Goal: Transaction & Acquisition: Purchase product/service

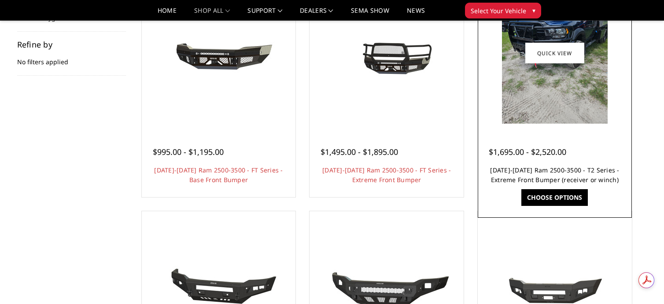
click at [542, 171] on link "[DATE]-[DATE] Ram 2500-3500 - T2 Series - Extreme Front Bumper (receiver or win…" at bounding box center [554, 175] width 129 height 18
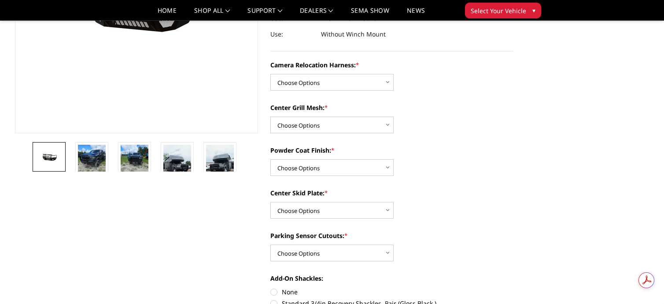
scroll to position [176, 0]
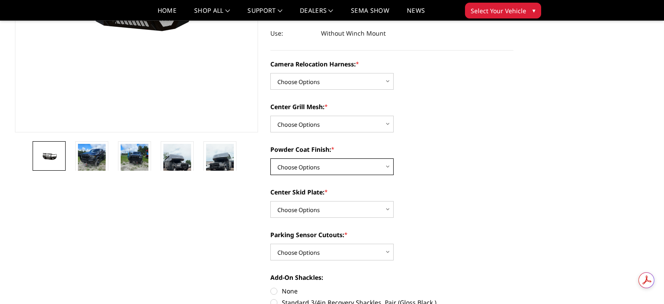
click at [390, 167] on select "Choose Options Textured Black Powder Coat Gloss Black Powder Coat Bare Metal" at bounding box center [331, 167] width 123 height 17
click at [270, 159] on select "Choose Options Textured Black Powder Coat Gloss Black Powder Coat Bare Metal" at bounding box center [331, 167] width 123 height 17
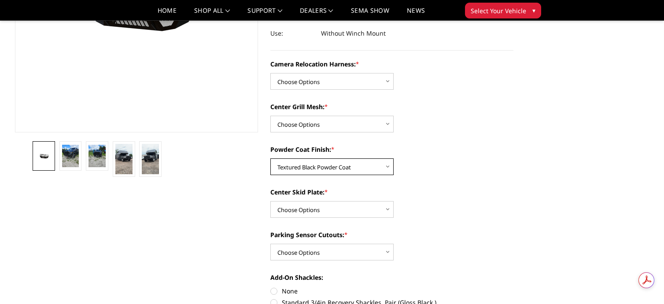
click at [388, 166] on select "Choose Options Textured Black Powder Coat Gloss Black Powder Coat Bare Metal" at bounding box center [331, 167] width 123 height 17
select select "3815"
click at [270, 159] on select "Choose Options Textured Black Powder Coat Gloss Black Powder Coat Bare Metal" at bounding box center [331, 167] width 123 height 17
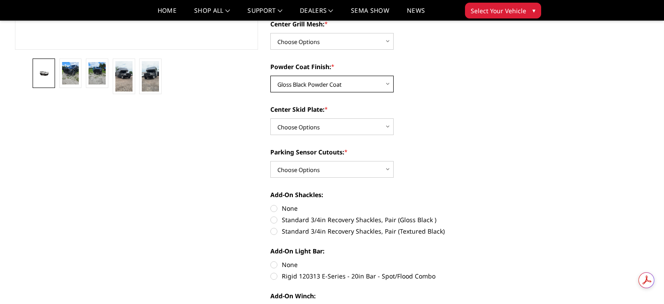
scroll to position [264, 0]
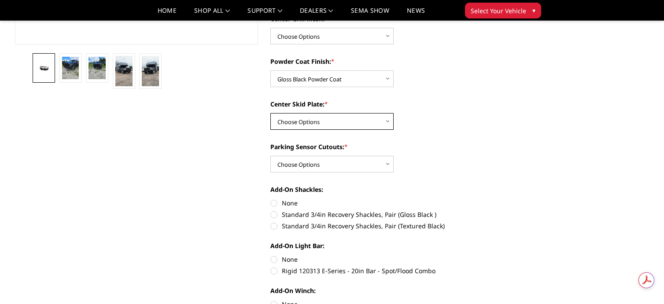
click at [387, 122] on select "Choose Options Winch Mount Skid Plate Standard Skid Plate (included) 2" Receive…" at bounding box center [331, 121] width 123 height 17
select select "3813"
click at [270, 113] on select "Choose Options Winch Mount Skid Plate Standard Skid Plate (included) 2" Receive…" at bounding box center [331, 121] width 123 height 17
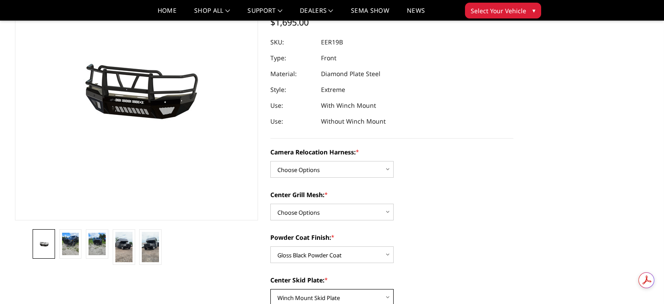
scroll to position [0, 0]
click at [69, 245] on img at bounding box center [70, 244] width 17 height 23
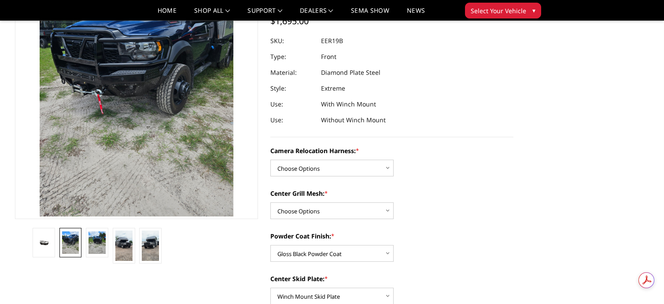
scroll to position [98, 0]
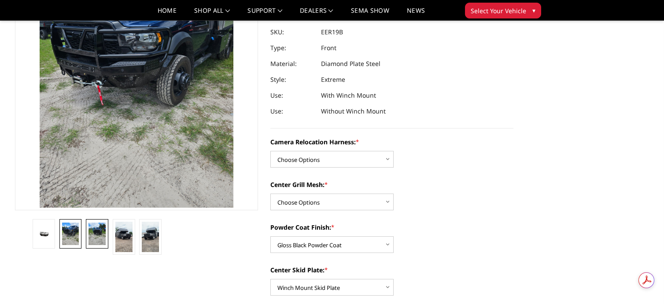
click at [99, 236] on img at bounding box center [97, 234] width 17 height 23
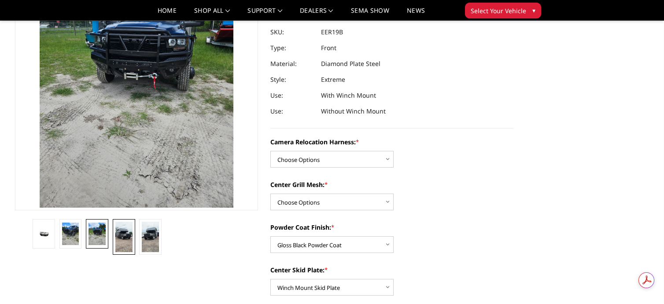
click at [125, 237] on img at bounding box center [123, 237] width 17 height 30
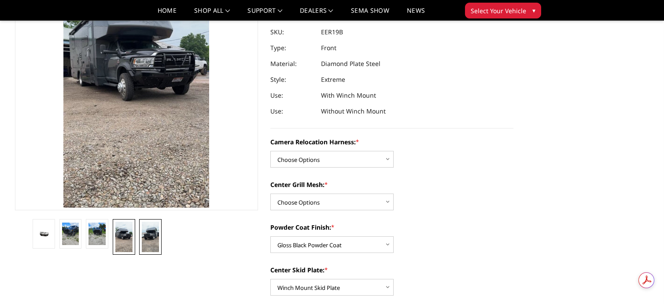
click at [155, 235] on img at bounding box center [150, 237] width 17 height 30
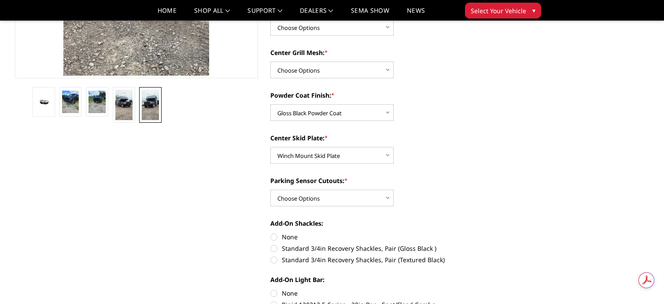
scroll to position [0, 0]
click at [386, 198] on select "Choose Options Yes - With Parking Sensor Cutouts" at bounding box center [331, 198] width 123 height 17
select select "3810"
click at [270, 190] on select "Choose Options Yes - With Parking Sensor Cutouts" at bounding box center [331, 198] width 123 height 17
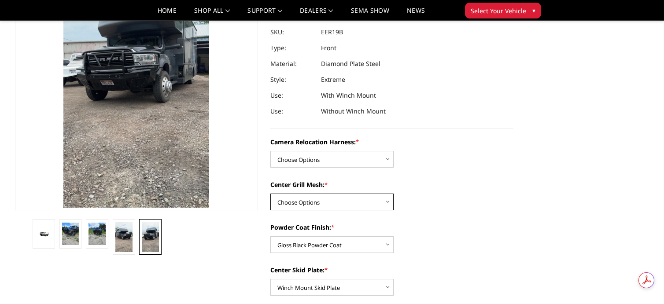
click at [387, 204] on select "Choose Options Without expanded metal With expanded metal" at bounding box center [331, 202] width 123 height 17
select select "3818"
click at [270, 194] on select "Choose Options Without expanded metal With expanded metal" at bounding box center [331, 202] width 123 height 17
click at [387, 159] on select "Choose Options Without camera harness With camera harness" at bounding box center [331, 159] width 123 height 17
select select "3820"
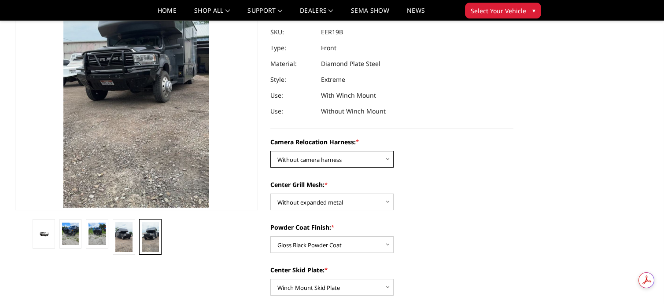
click at [270, 151] on select "Choose Options Without camera harness With camera harness" at bounding box center [331, 159] width 123 height 17
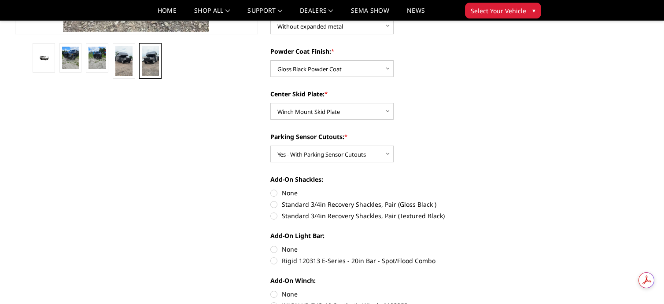
click at [273, 192] on label "None" at bounding box center [391, 192] width 243 height 9
click at [271, 189] on input "None" at bounding box center [270, 188] width 0 height 0
radio input "true"
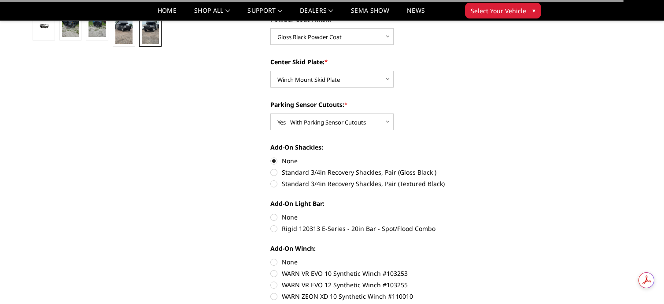
scroll to position [362, 0]
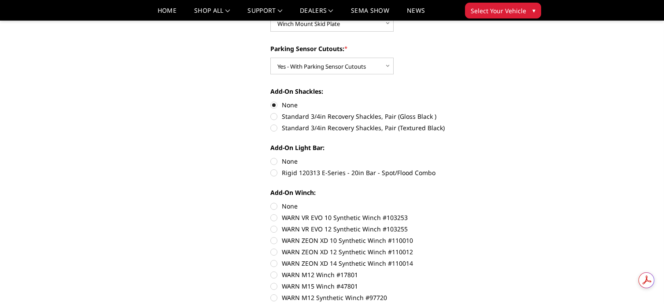
click at [273, 160] on label "None" at bounding box center [391, 161] width 243 height 9
click at [271, 157] on input "None" at bounding box center [270, 157] width 0 height 0
radio input "true"
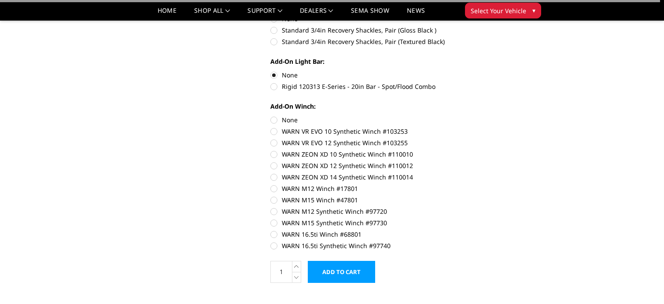
scroll to position [450, 0]
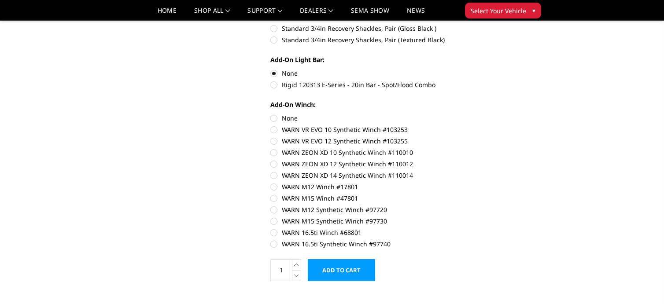
click at [273, 119] on label "None" at bounding box center [391, 118] width 243 height 9
click at [271, 114] on input "None" at bounding box center [270, 114] width 0 height 0
radio input "true"
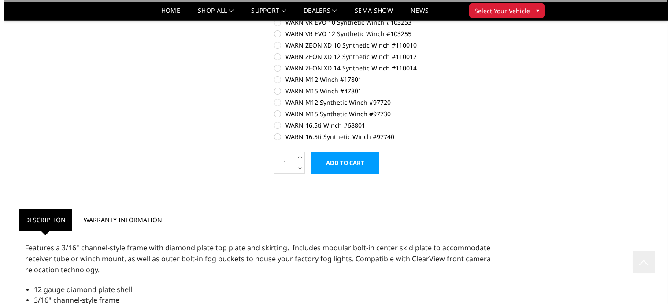
scroll to position [583, 0]
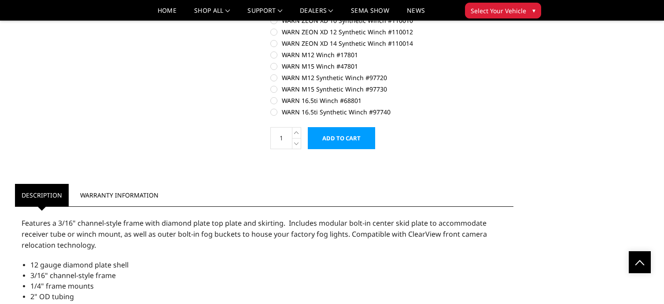
click at [348, 142] on input "Add to Cart" at bounding box center [341, 138] width 67 height 22
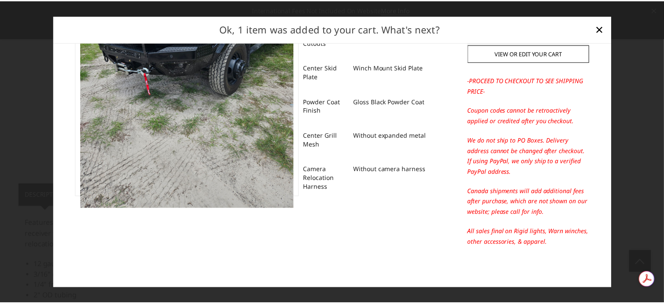
scroll to position [0, 0]
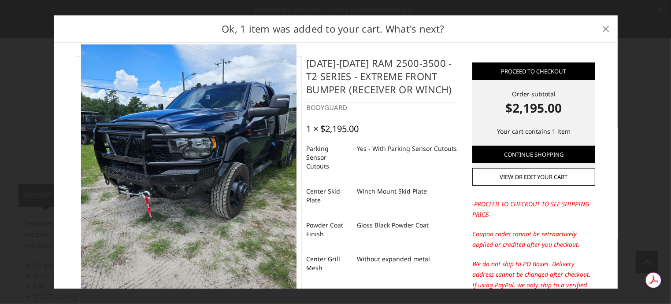
click at [606, 31] on span "×" at bounding box center [605, 28] width 8 height 19
